Goal: Task Accomplishment & Management: Complete application form

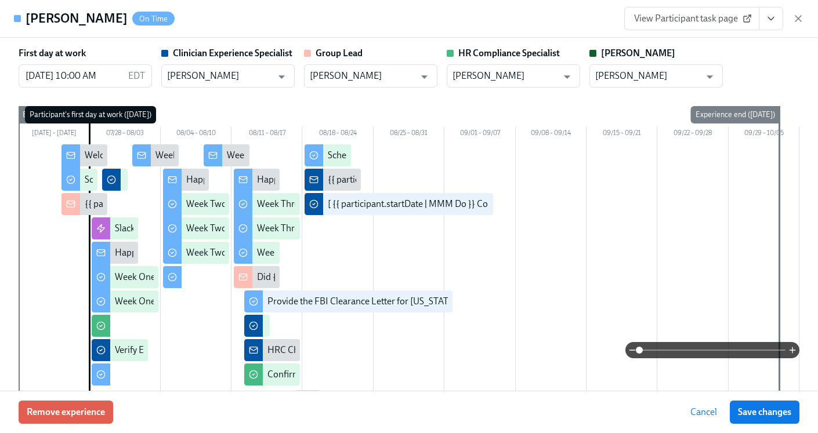
scroll to position [0, 19183]
click at [797, 13] on icon "button" at bounding box center [798, 19] width 12 height 12
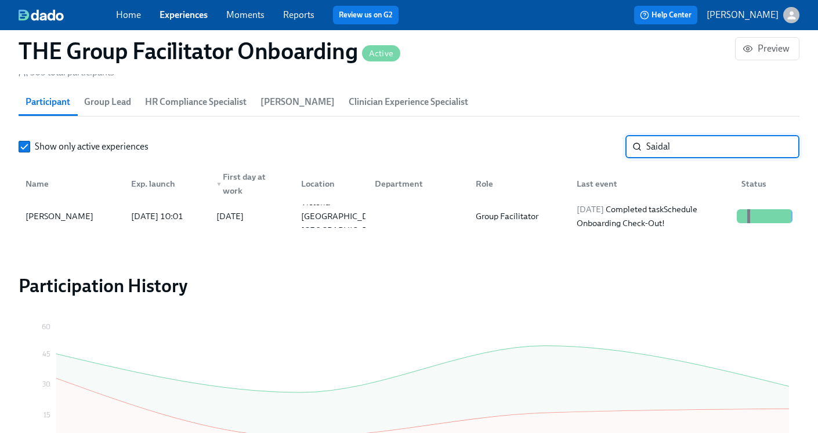
drag, startPoint x: 715, startPoint y: 146, endPoint x: 549, endPoint y: 144, distance: 165.8
click at [549, 144] on div "Show only active experiences Saidal ​" at bounding box center [409, 146] width 780 height 23
click at [381, 206] on div at bounding box center [415, 216] width 101 height 23
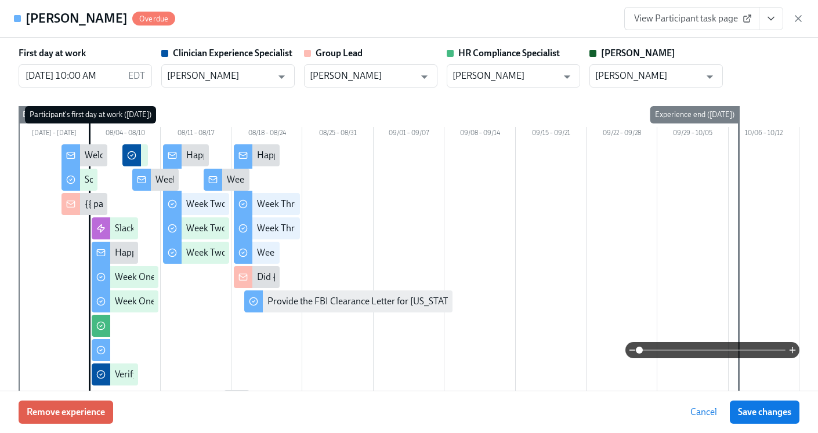
click at [775, 20] on icon "View task page" at bounding box center [771, 19] width 12 height 12
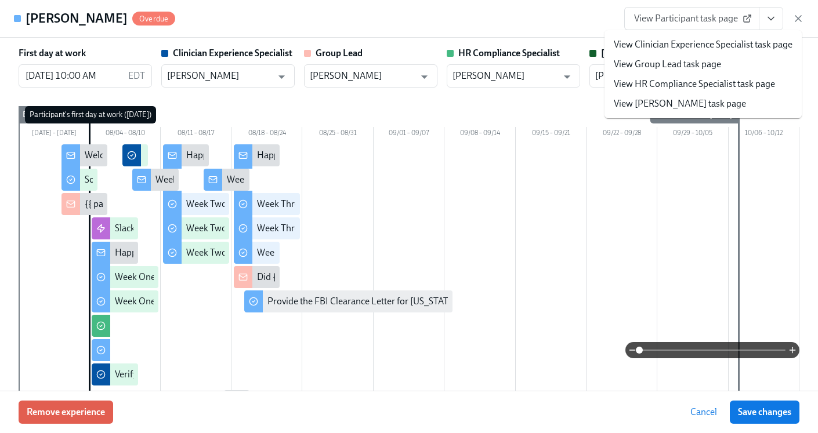
click at [701, 86] on link "View HR Compliance Specialist task page" at bounding box center [693, 84] width 161 height 13
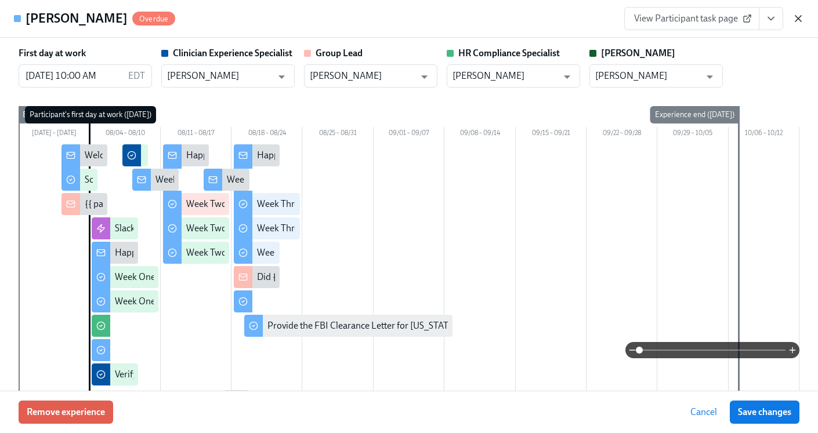
click at [795, 21] on icon "button" at bounding box center [798, 19] width 12 height 12
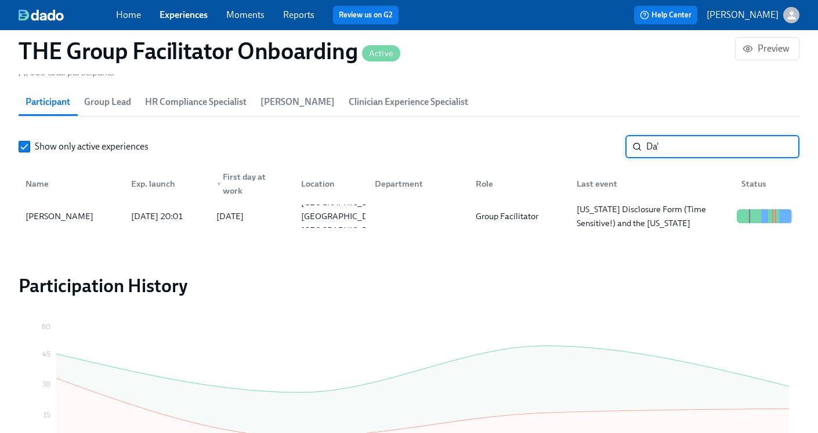
drag, startPoint x: 702, startPoint y: 145, endPoint x: 580, endPoint y: 142, distance: 122.4
click at [580, 142] on div "Show only active experiences Da' ​" at bounding box center [409, 146] width 780 height 23
type input "j"
type input "J"
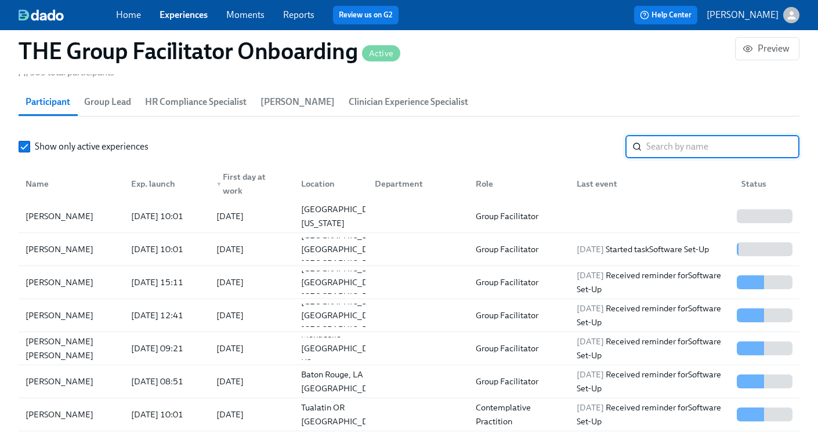
click at [186, 15] on link "Experiences" at bounding box center [183, 14] width 48 height 11
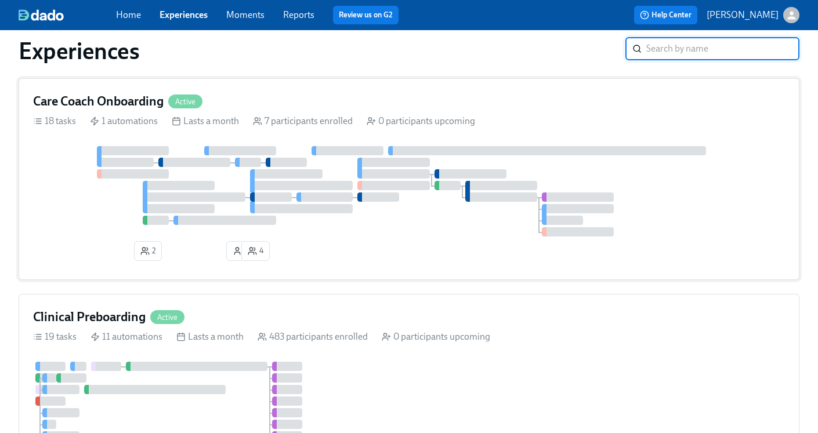
scroll to position [27, 0]
click at [135, 102] on h4 "Care Coach Onboarding" at bounding box center [98, 100] width 130 height 17
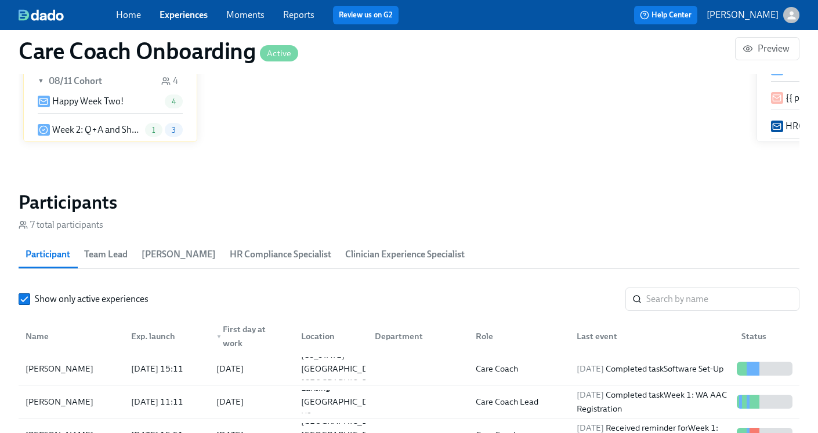
scroll to position [861, 0]
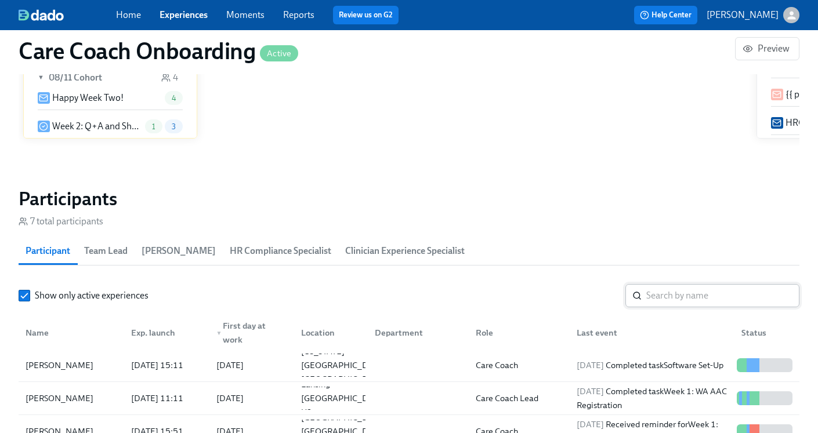
click at [692, 296] on input "search" at bounding box center [722, 295] width 153 height 23
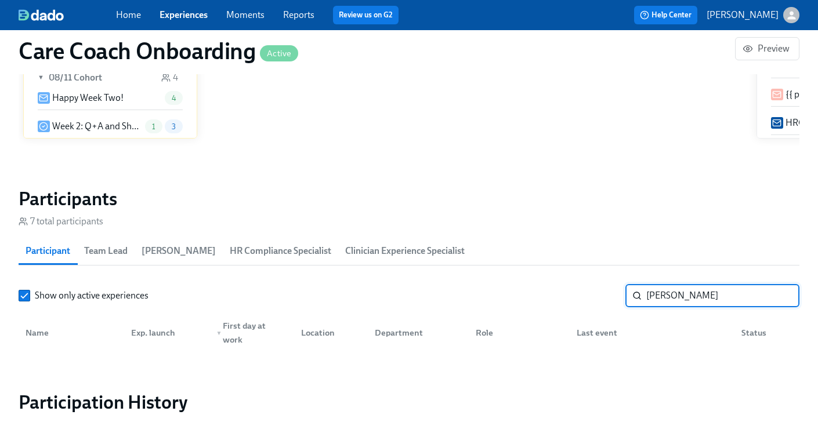
type input "[PERSON_NAME]"
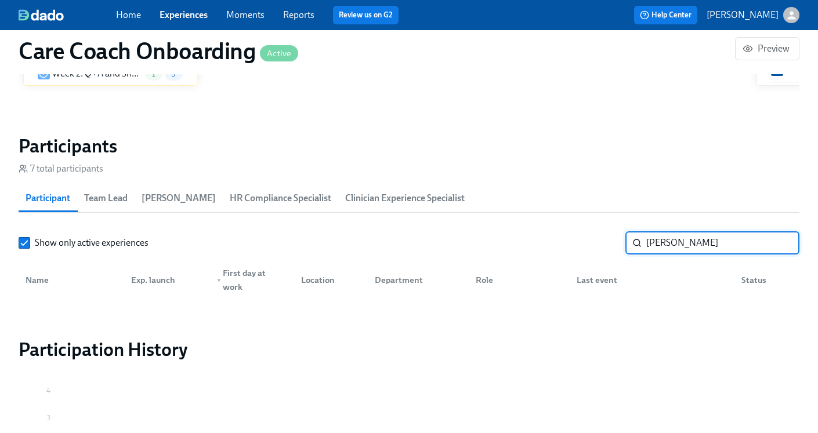
scroll to position [1033, 0]
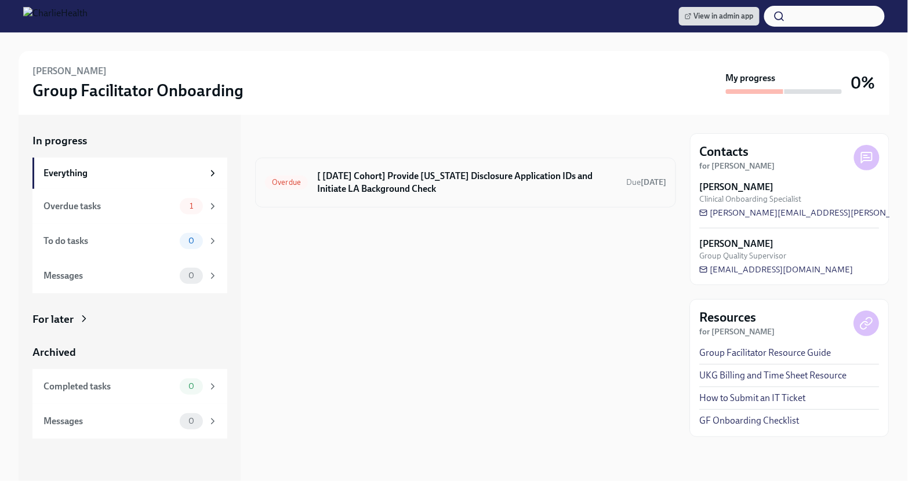
click at [540, 183] on h6 "[ [DATE] Cohort] Provide [US_STATE] Disclosure Application IDs and Initiate LA …" at bounding box center [467, 183] width 300 height 26
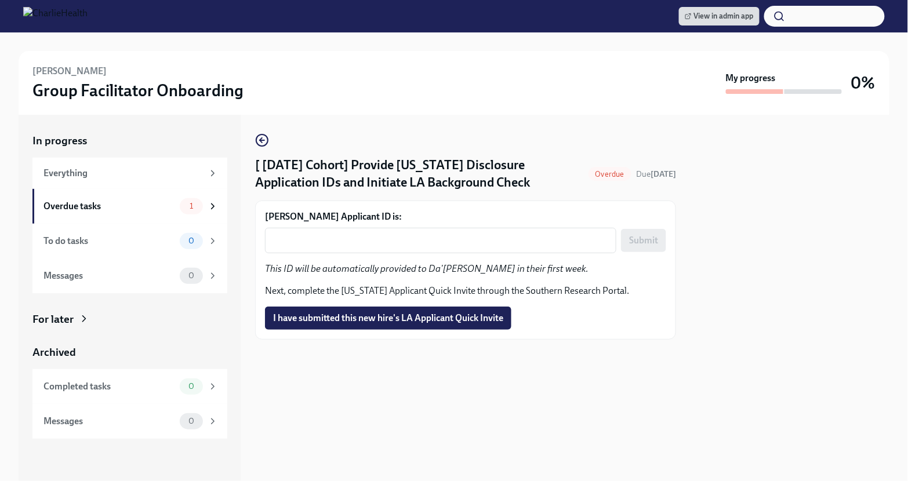
click at [336, 236] on form "Da'Shauna Robinson's Applicant ID is: x ​ Submit" at bounding box center [465, 231] width 401 height 43
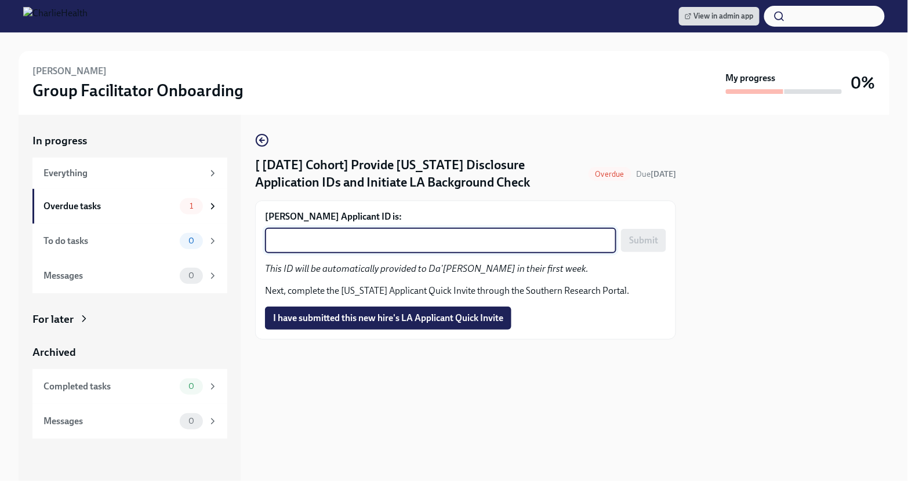
click at [335, 248] on textarea "Da'Shauna Robinson's Applicant ID is:" at bounding box center [440, 241] width 337 height 14
paste textarea "1241973"
type textarea "1241973"
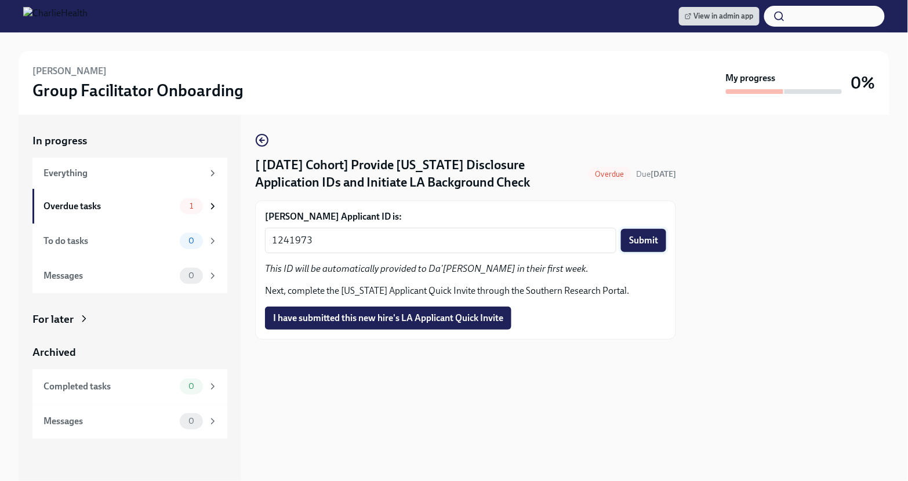
click at [648, 246] on span "Submit" at bounding box center [643, 241] width 29 height 12
click at [429, 330] on button "I have submitted this new hire's LA Applicant Quick Invite" at bounding box center [388, 318] width 246 height 23
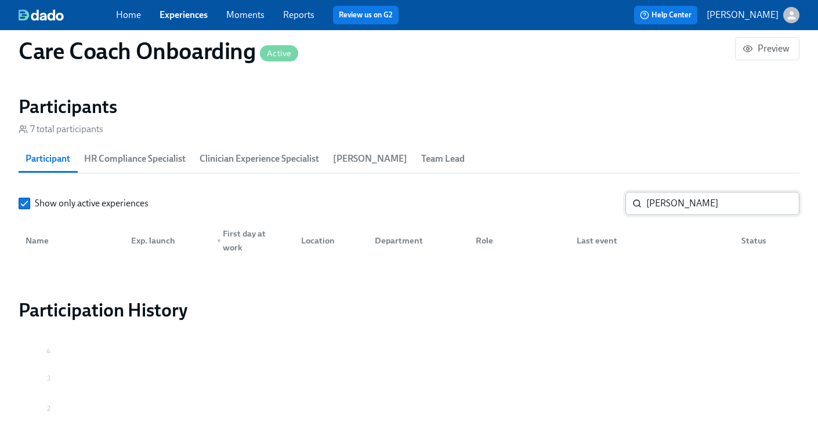
scroll to position [955, 0]
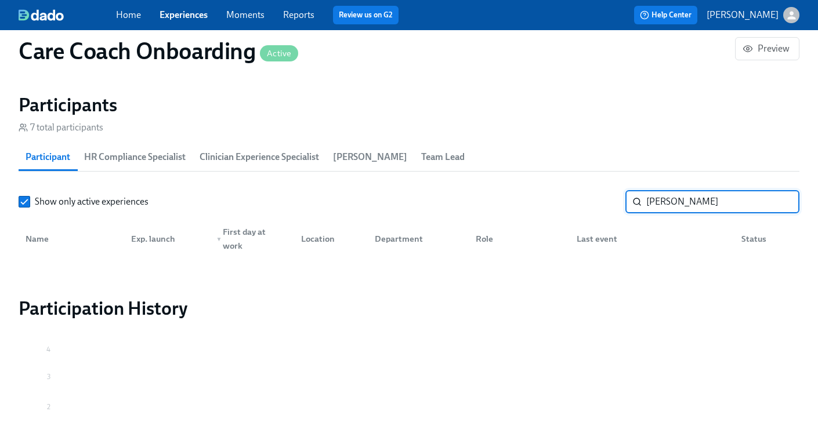
drag, startPoint x: 705, startPoint y: 197, endPoint x: 604, endPoint y: 183, distance: 101.9
click at [602, 184] on section "Participants 7 total participants Participant HR Compliance Specialist Clinicia…" at bounding box center [409, 176] width 780 height 166
type input "C"
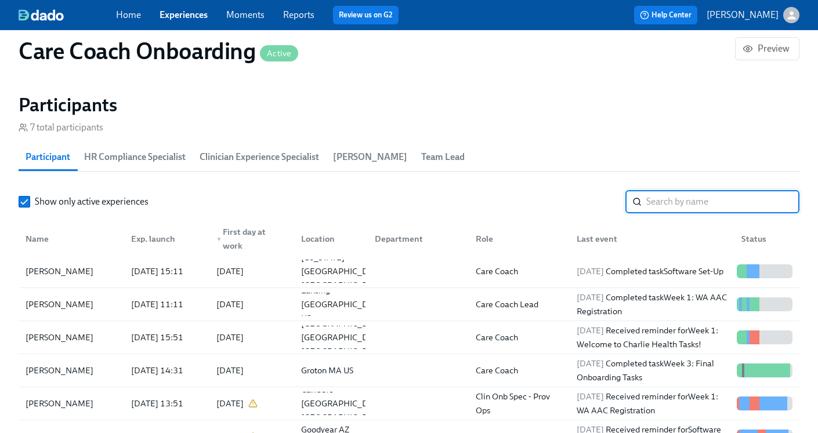
click at [169, 156] on span "HR Compliance Specialist" at bounding box center [134, 157] width 101 height 16
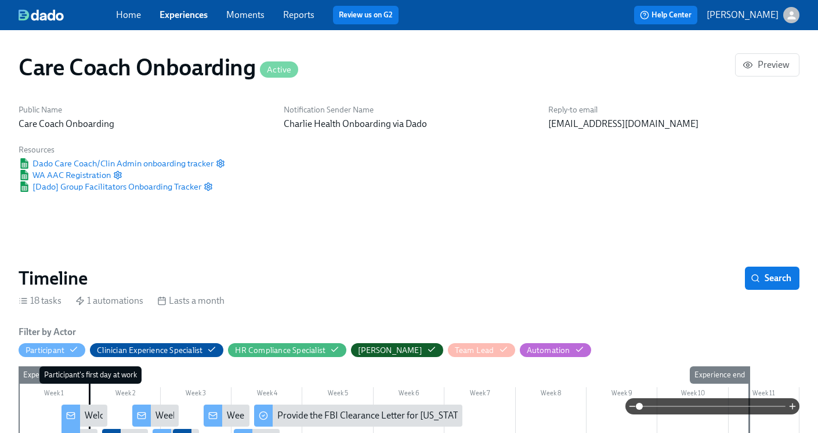
click at [174, 18] on link "Experiences" at bounding box center [183, 14] width 48 height 11
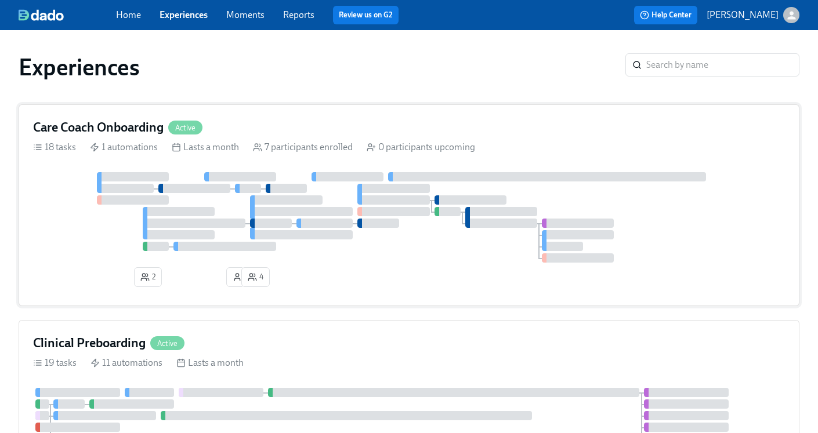
click at [123, 129] on h4 "Care Coach Onboarding" at bounding box center [98, 127] width 130 height 17
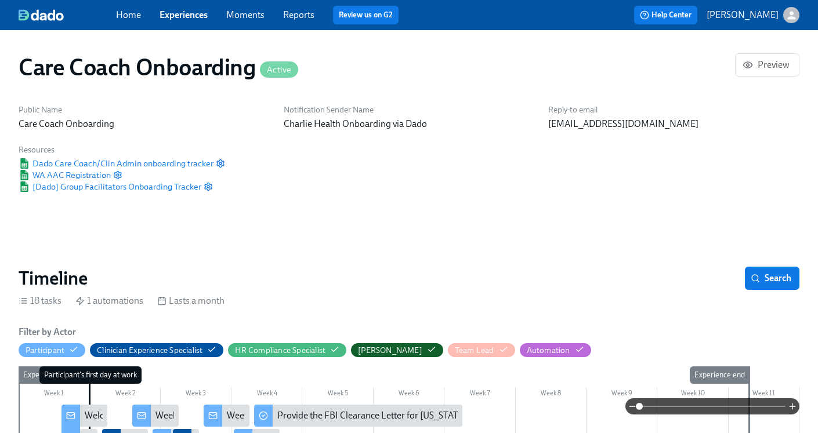
scroll to position [0, 1461]
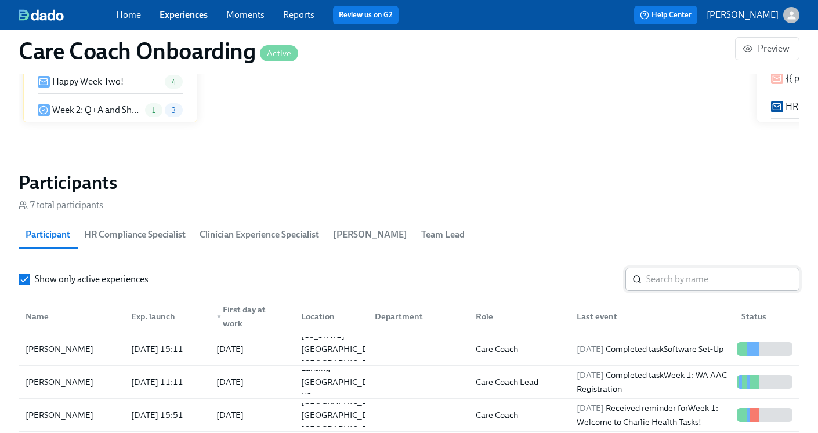
click at [668, 268] on input "search" at bounding box center [722, 279] width 153 height 23
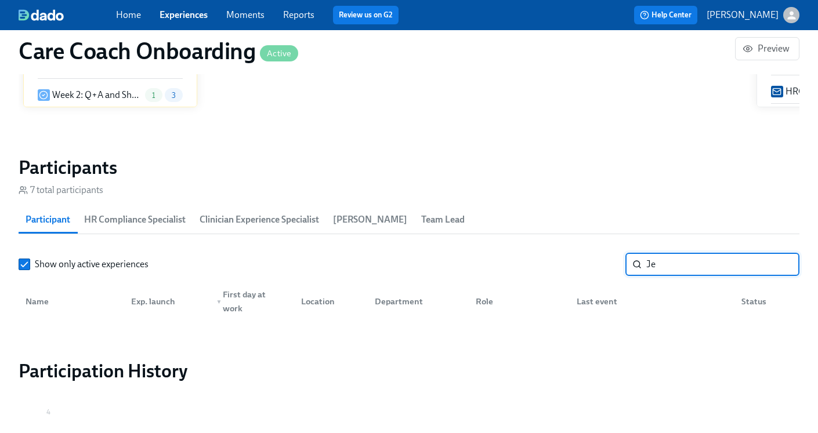
type input "J"
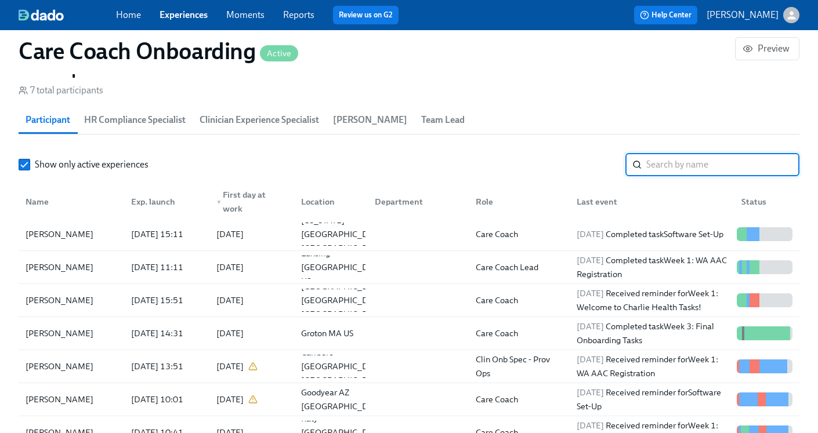
scroll to position [958, 0]
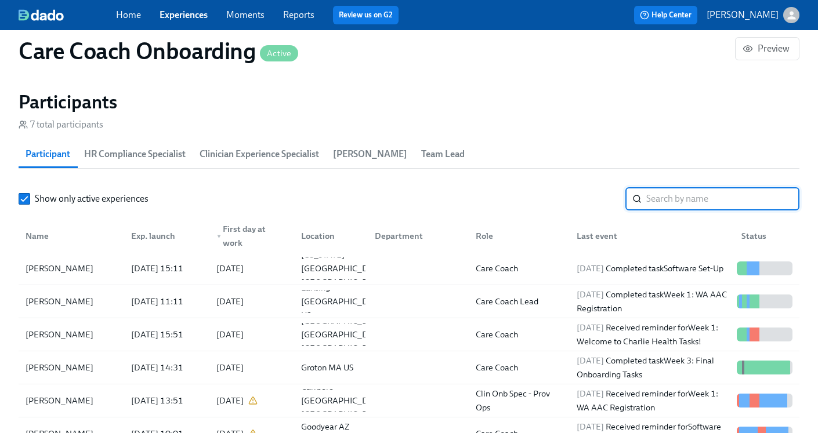
click at [655, 211] on div "Show only active experiences ​ Name Exp. launch ▼ First day at work Location De…" at bounding box center [409, 335] width 780 height 296
click at [656, 204] on input "search" at bounding box center [722, 198] width 153 height 23
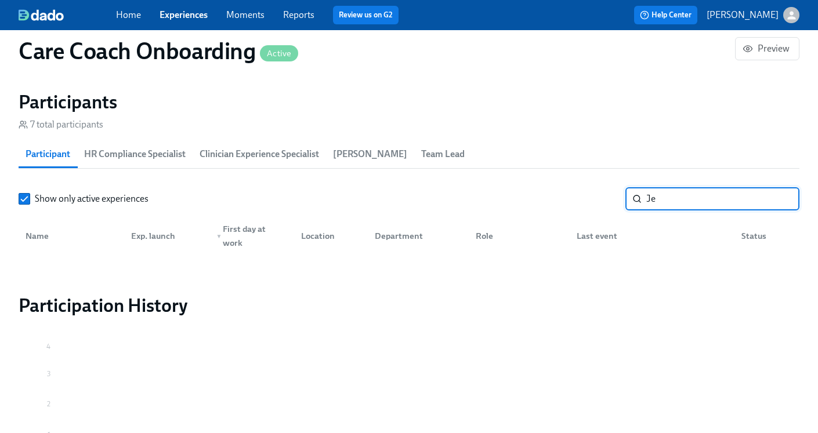
type input "J"
type input "C"
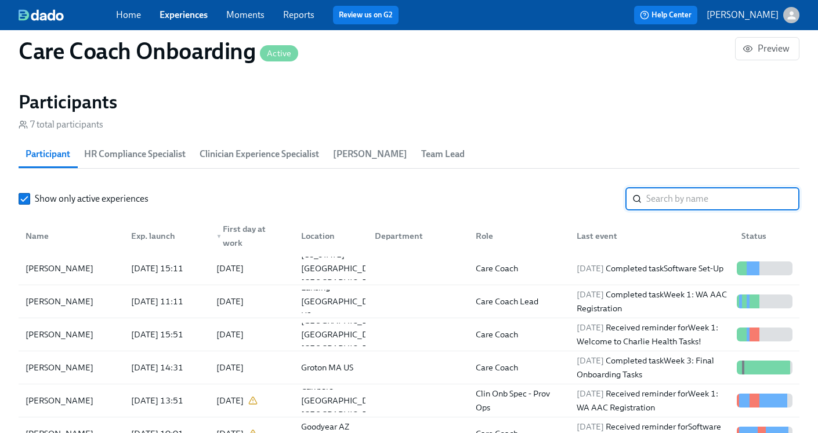
click at [195, 13] on link "Experiences" at bounding box center [183, 14] width 48 height 11
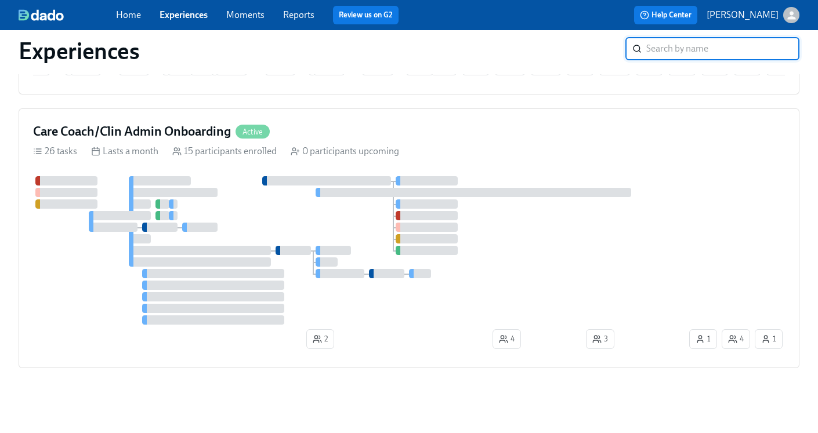
scroll to position [1257, 0]
click at [193, 127] on h4 "Care Coach/Clin Admin Onboarding" at bounding box center [132, 131] width 198 height 17
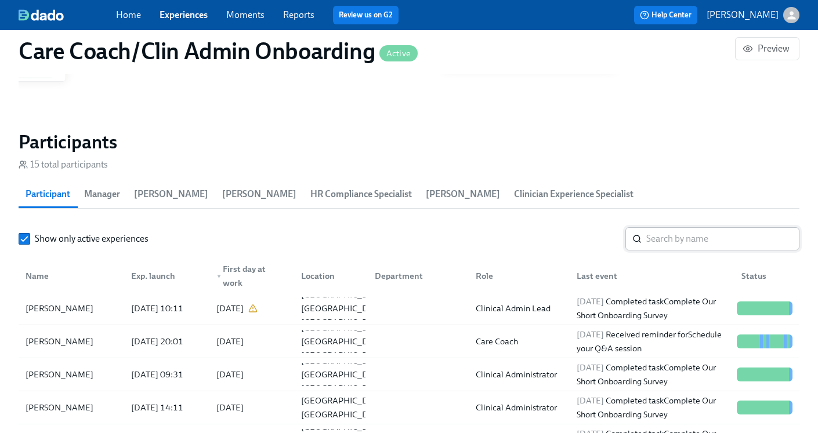
click at [651, 244] on input "search" at bounding box center [722, 238] width 153 height 23
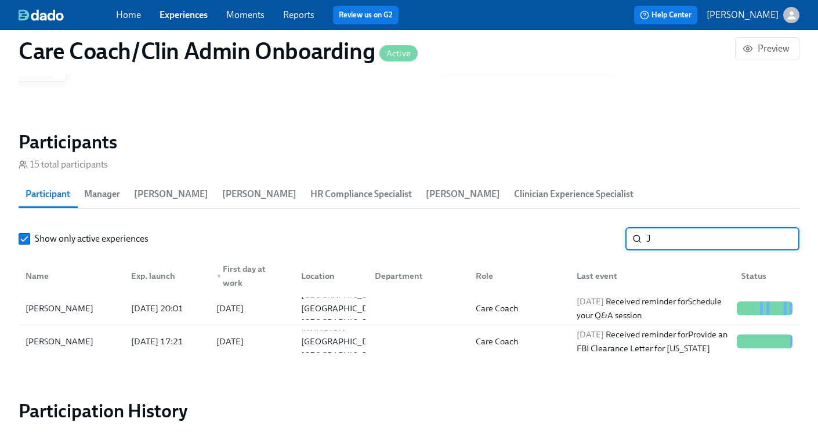
type input "J"
click at [503, 309] on div "Care Coach" at bounding box center [497, 309] width 52 height 14
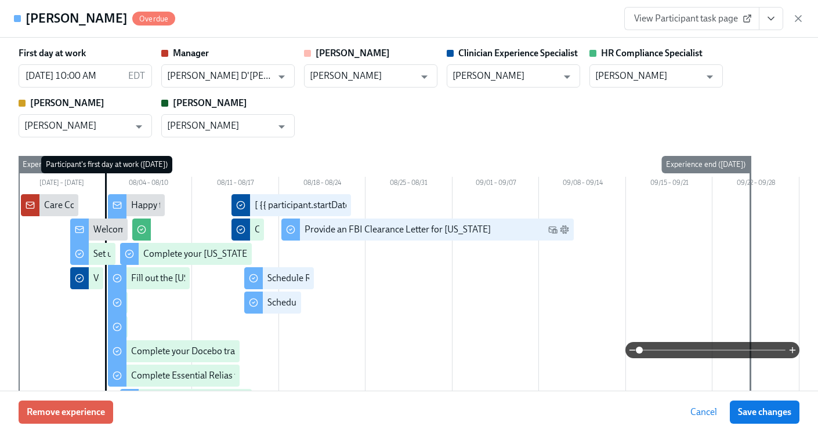
click at [770, 21] on icon "View task page" at bounding box center [771, 19] width 12 height 12
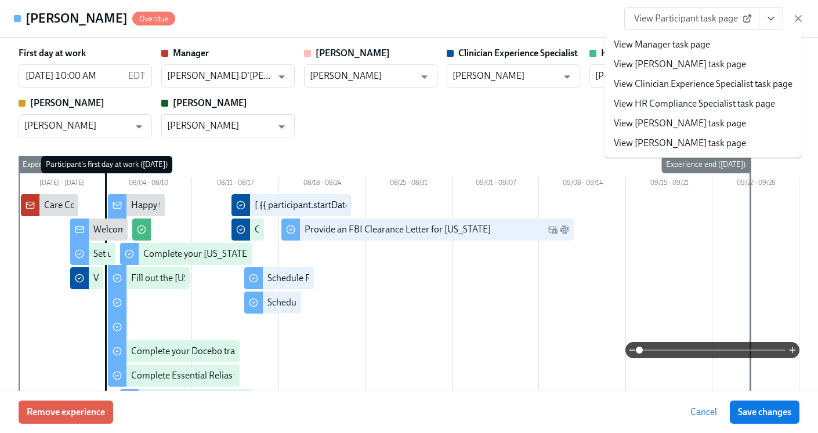
click at [703, 101] on link "View HR Compliance Specialist task page" at bounding box center [693, 103] width 161 height 13
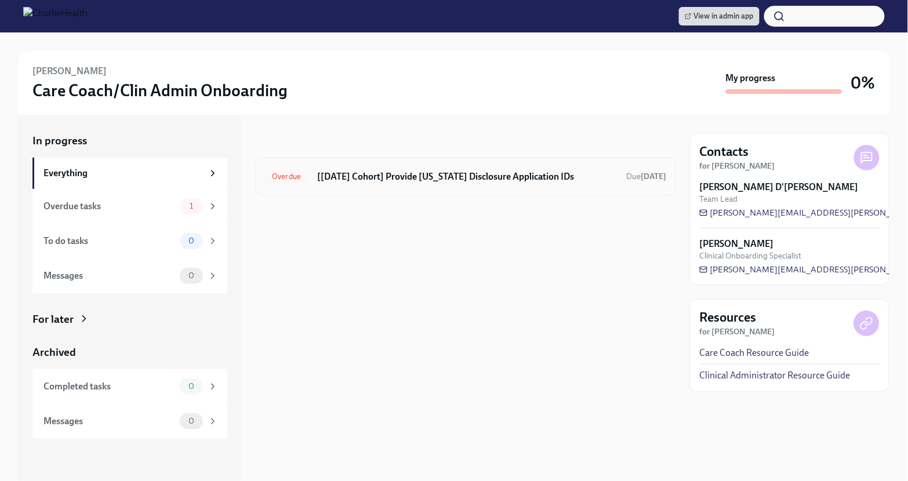
click at [479, 177] on h6 "[Aug 4th Cohort] Provide Utah Disclosure Application IDs" at bounding box center [467, 176] width 300 height 13
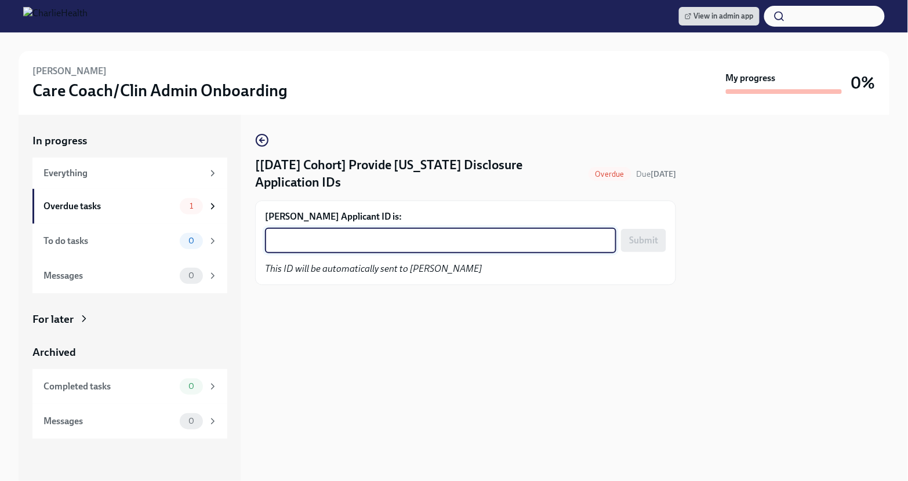
click at [354, 236] on textarea "Jessica Czapalski's Applicant ID is:" at bounding box center [440, 241] width 337 height 14
paste textarea "1241989"
type textarea "1241989"
click at [651, 235] on span "Submit" at bounding box center [643, 241] width 29 height 12
